Goal: Task Accomplishment & Management: Manage account settings

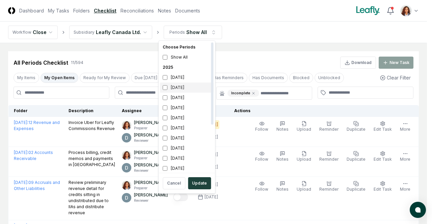
click at [178, 88] on div "September 2025" at bounding box center [187, 88] width 54 height 10
click at [193, 183] on button "Update" at bounding box center [199, 183] width 23 height 12
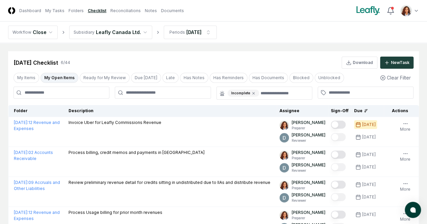
click at [117, 34] on html "CloseCore Dashboard My Tasks Folders Checklist Reconciliations Notes Documents …" at bounding box center [213, 172] width 427 height 345
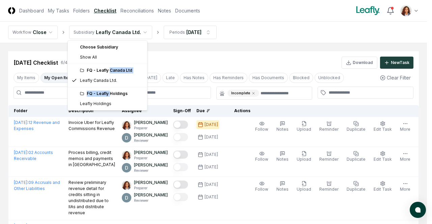
drag, startPoint x: 109, startPoint y: 72, endPoint x: 110, endPoint y: 94, distance: 22.3
click at [110, 94] on div "Choose Subsidiary Show All FQ - Leafly Canada Ltd Leafly Canada Ltd. FQ - Leafl…" at bounding box center [107, 75] width 79 height 69
click at [117, 94] on div "FQ - Leafly Holdings" at bounding box center [111, 94] width 63 height 6
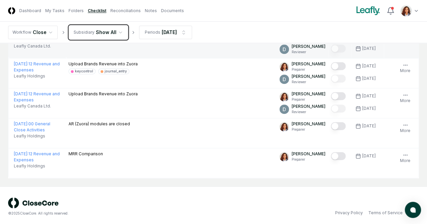
scroll to position [429, 0]
